Goal: Find specific page/section: Find specific page/section

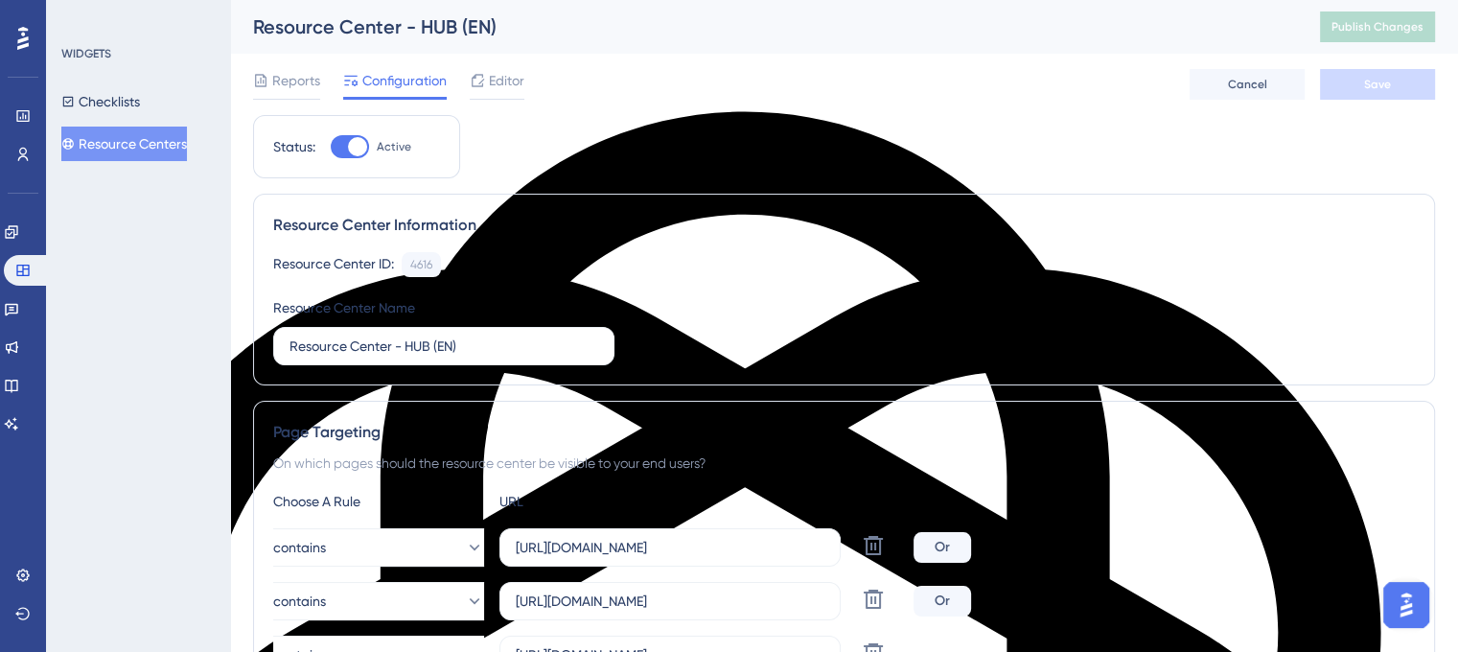
click at [163, 134] on button "Resource Centers" at bounding box center [124, 144] width 126 height 35
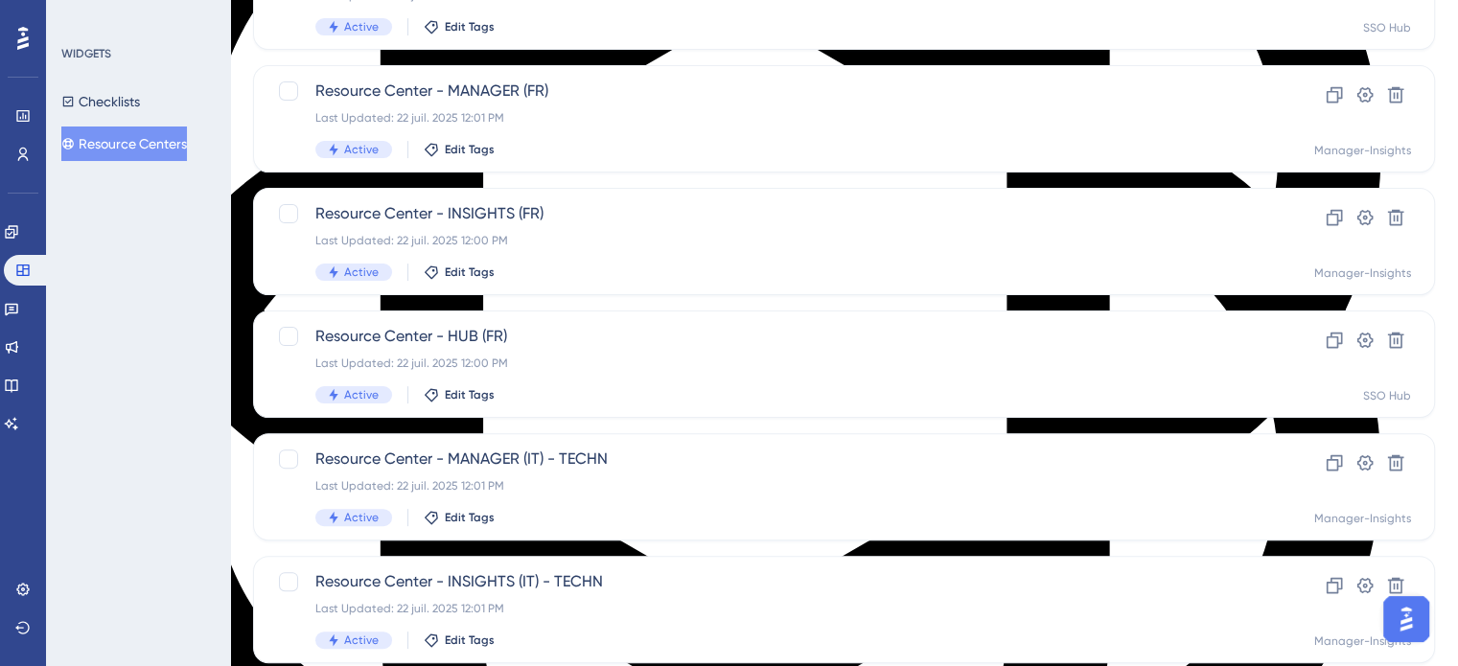
scroll to position [2674, 0]
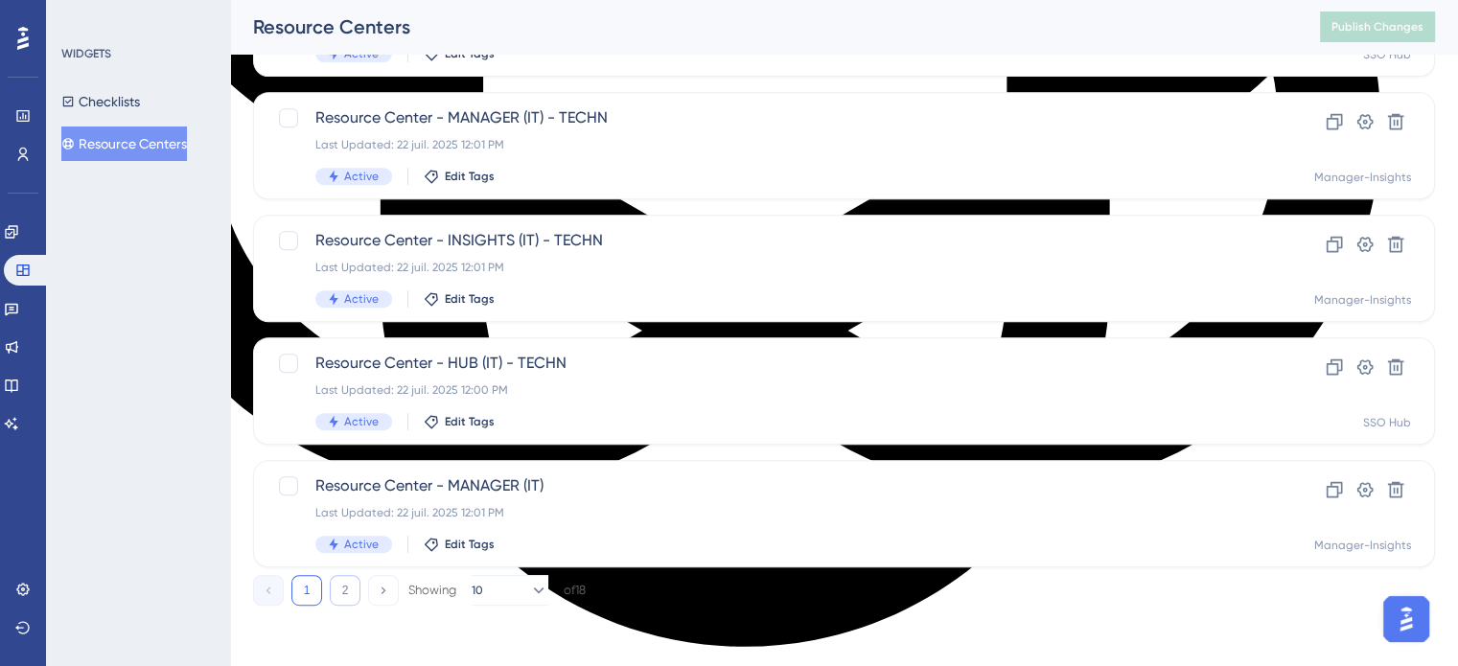
click at [337, 599] on button "2" at bounding box center [345, 590] width 31 height 31
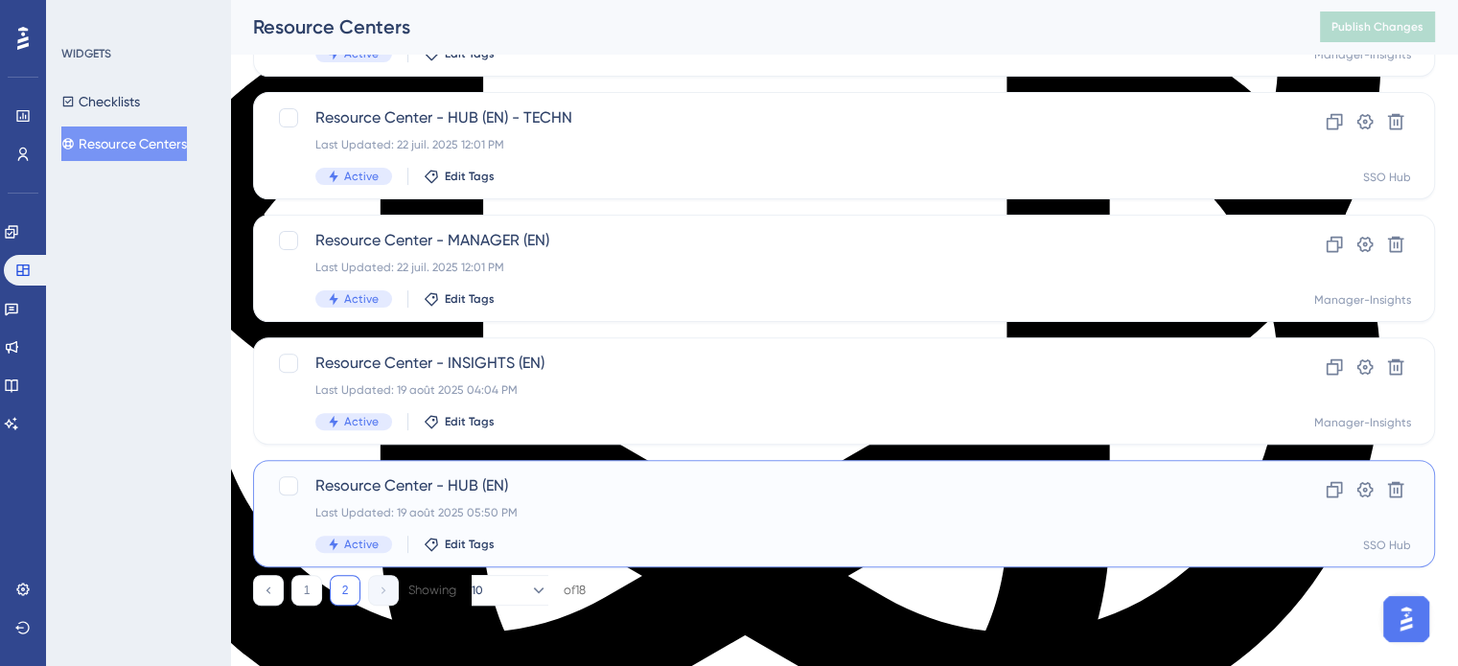
click at [365, 487] on span "Resource Center - HUB (EN)" at bounding box center [767, 485] width 904 height 23
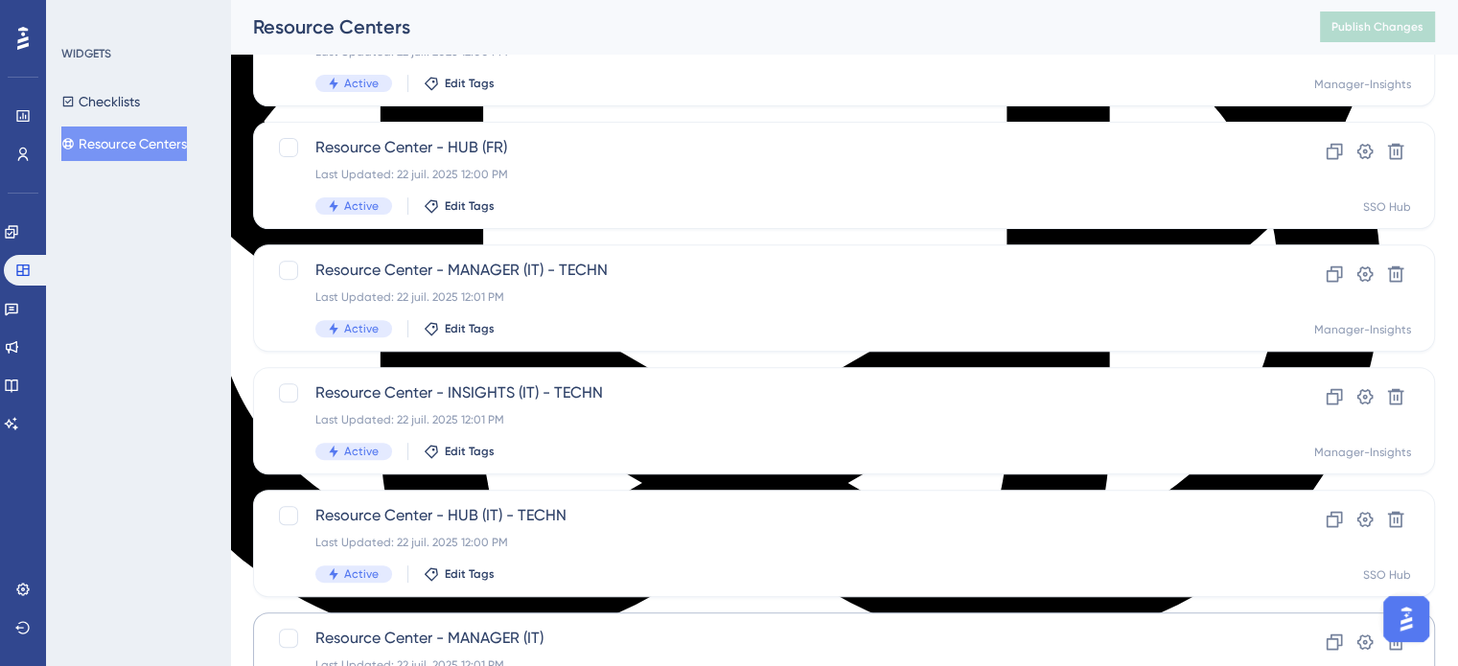
scroll to position [821, 0]
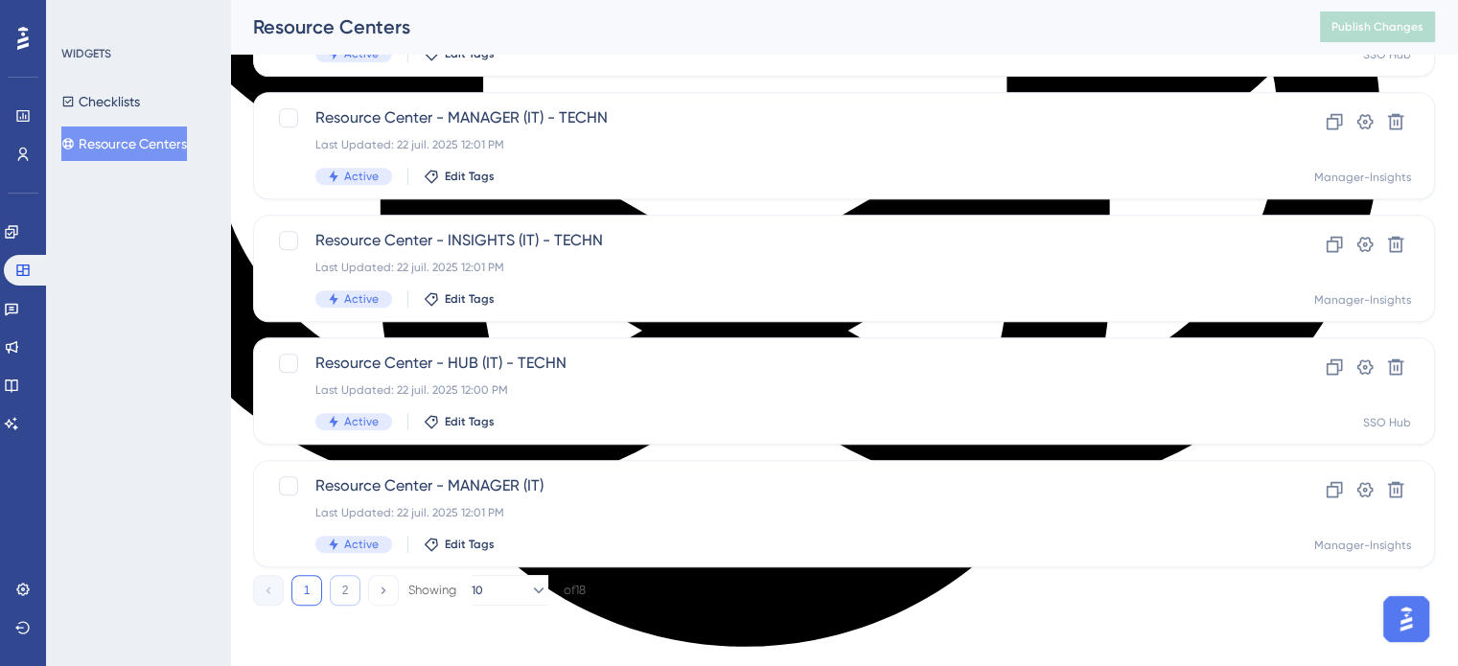
click at [335, 589] on button "2" at bounding box center [345, 590] width 31 height 31
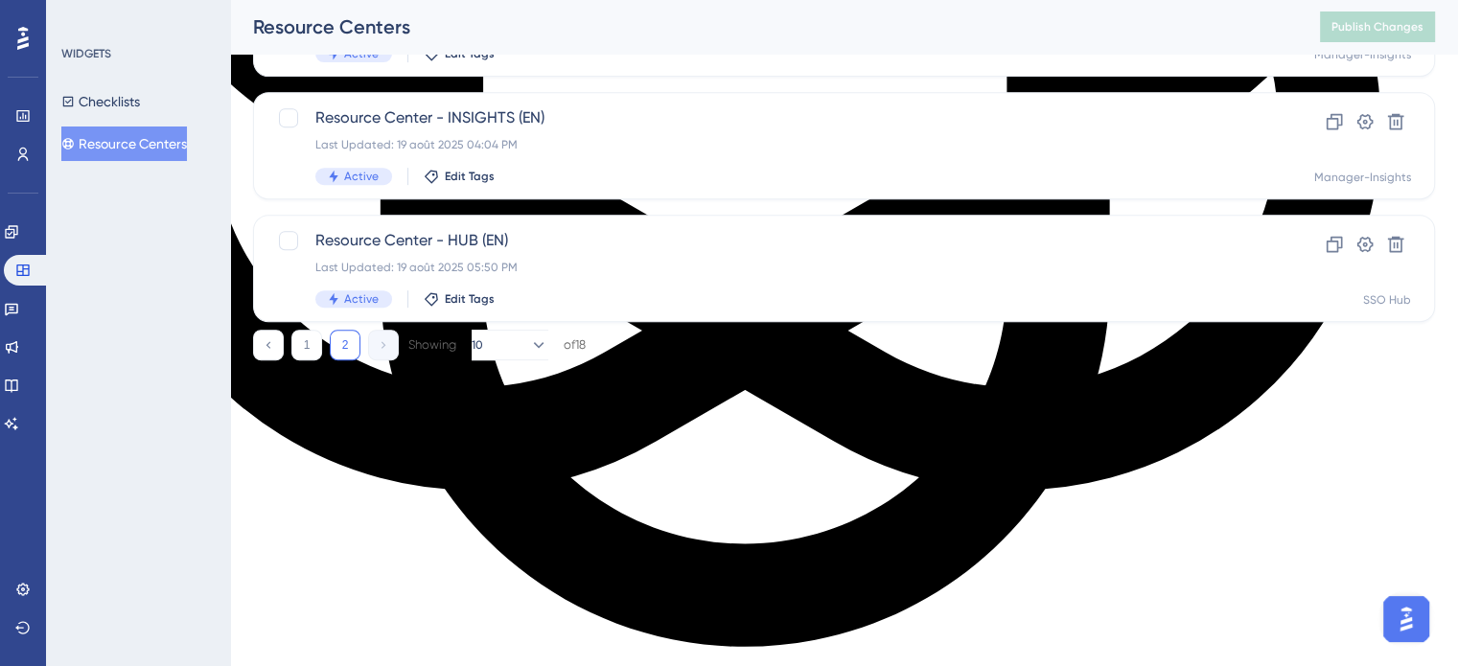
scroll to position [575, 0]
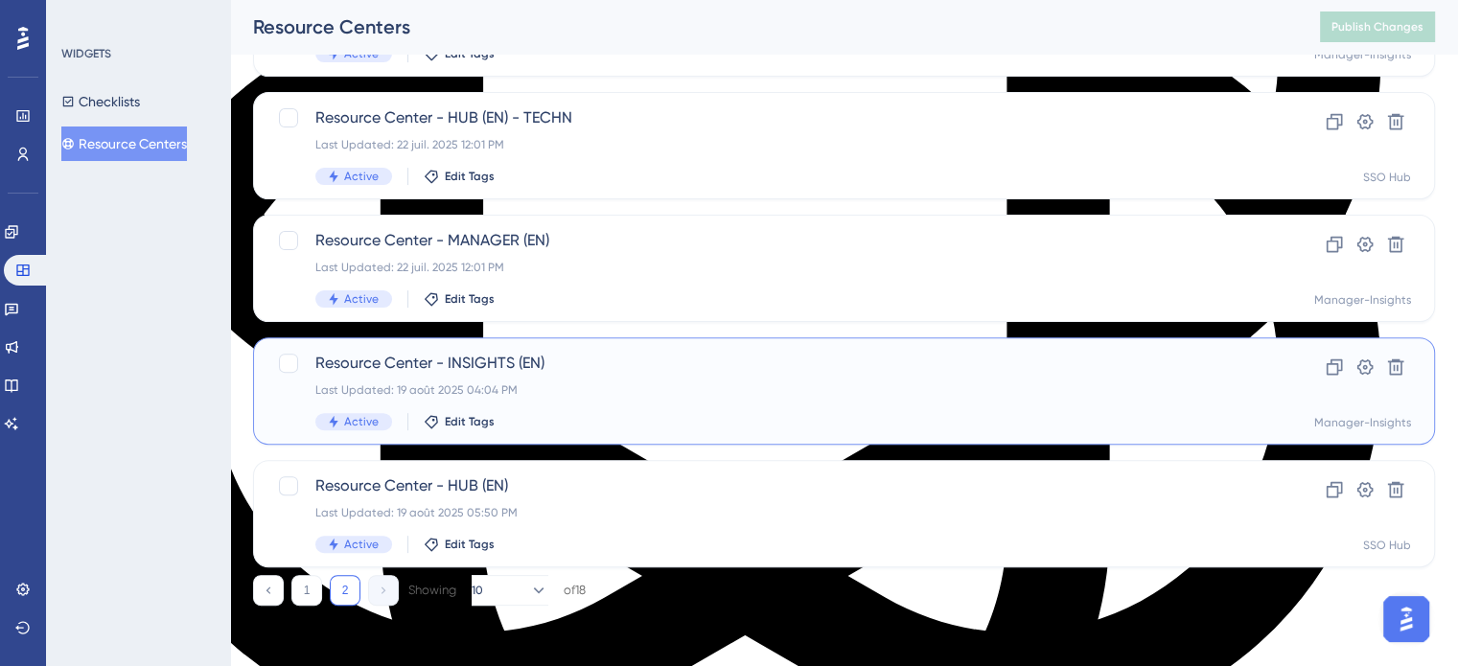
click at [341, 361] on span "Resource Center - INSIGHTS (EN)" at bounding box center [767, 363] width 904 height 23
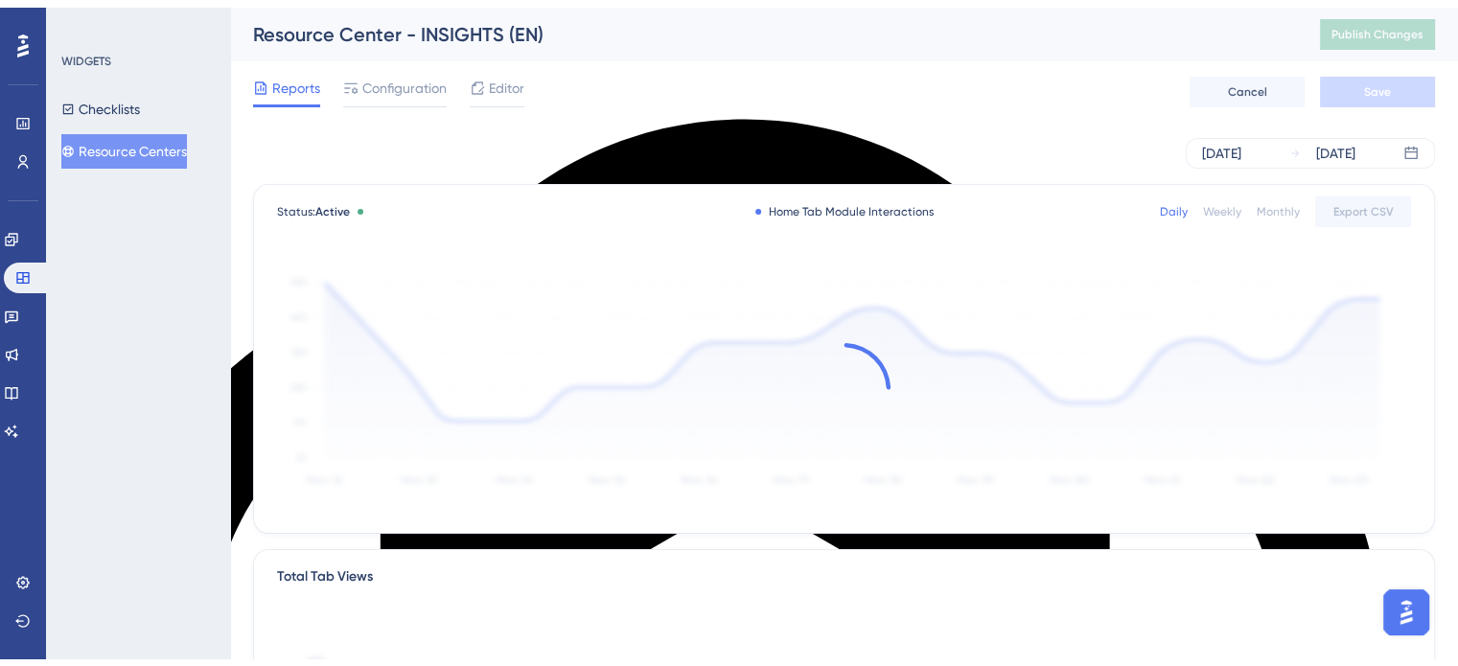
scroll to position [2689, 0]
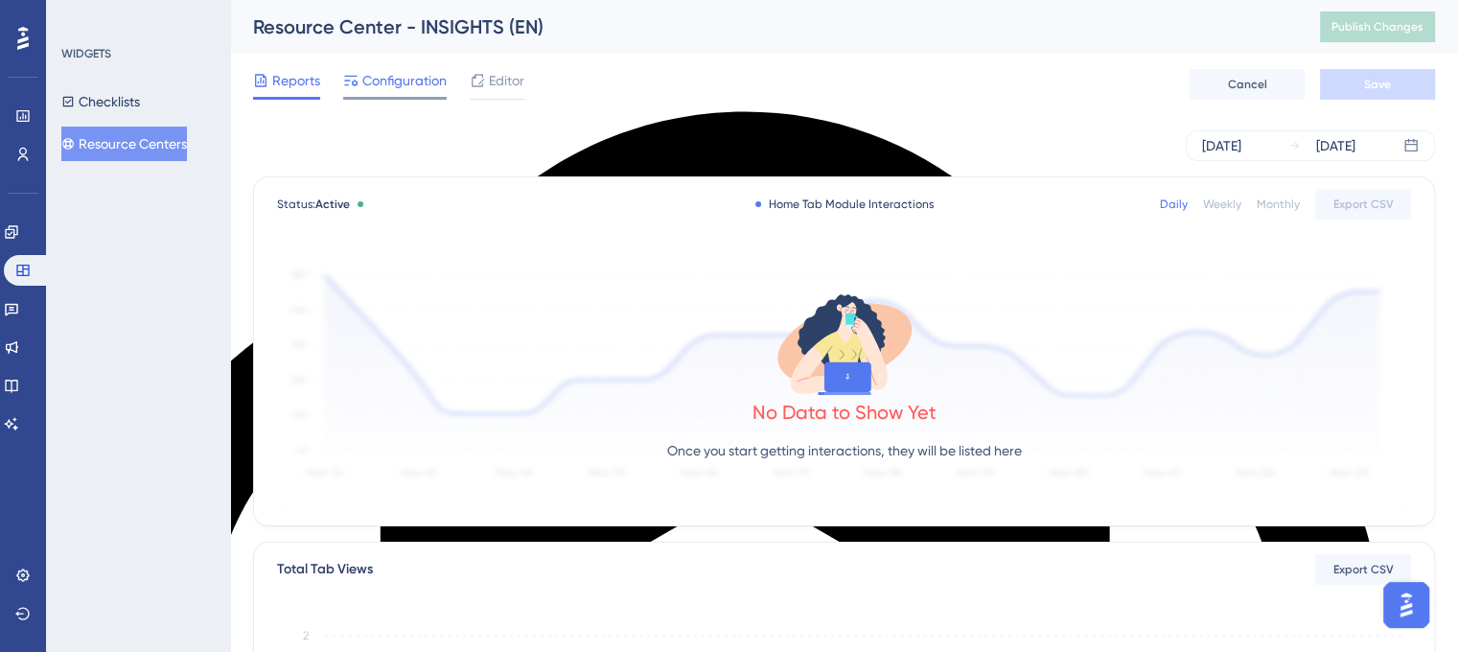
click at [372, 72] on span "Configuration" at bounding box center [404, 80] width 84 height 23
